Goal: Navigation & Orientation: Understand site structure

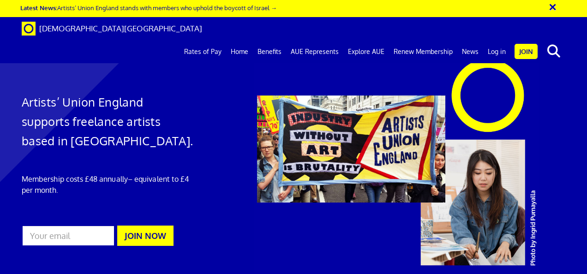
scroll to position [0, 2]
click at [273, 40] on link "Benefits" at bounding box center [269, 51] width 33 height 23
click at [471, 40] on link "News" at bounding box center [470, 51] width 26 height 23
click at [470, 40] on link "News" at bounding box center [470, 51] width 26 height 23
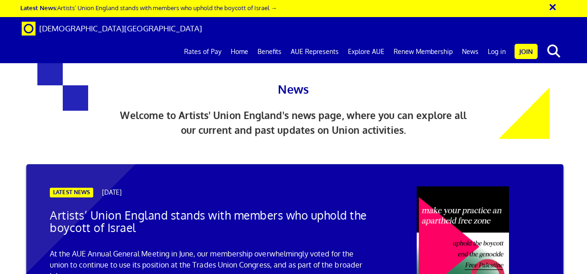
scroll to position [701, 0]
